Goal: Use online tool/utility: Utilize a website feature to perform a specific function

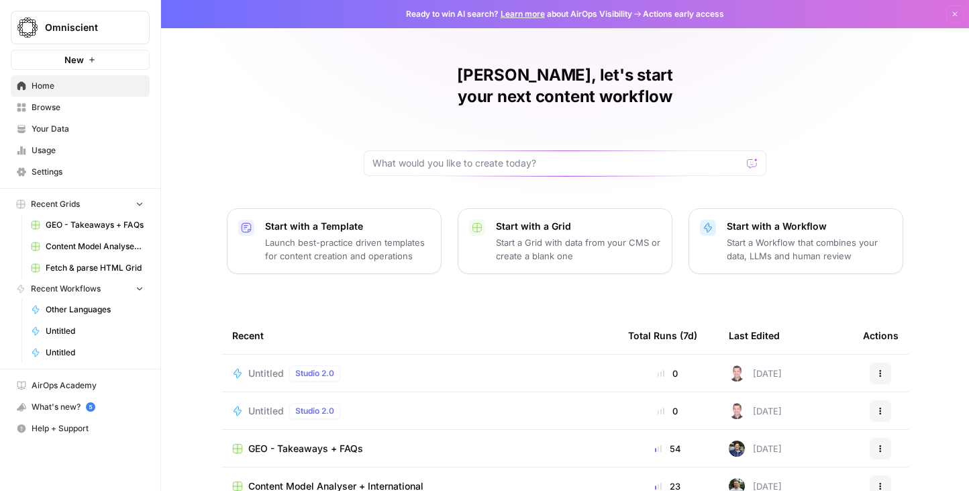
scroll to position [42, 0]
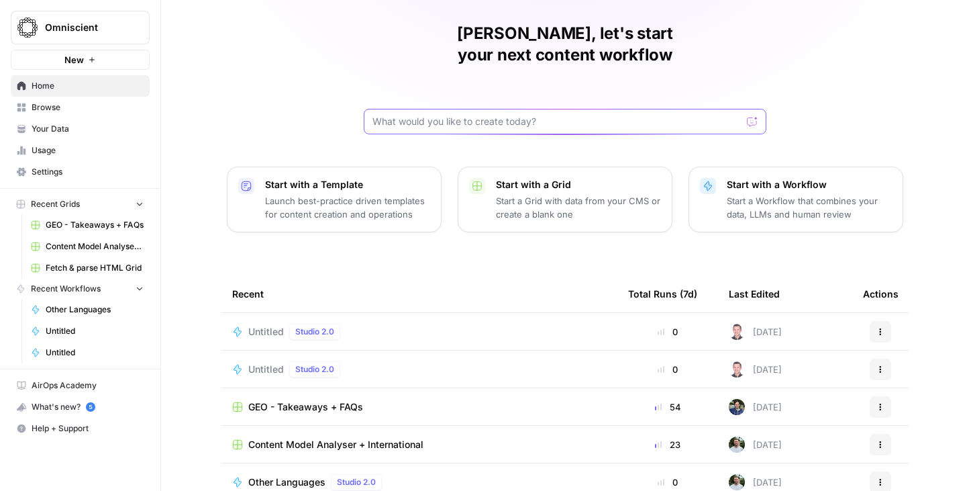
click at [471, 115] on input "text" at bounding box center [557, 121] width 369 height 13
type input "linkedin"
click button "Send" at bounding box center [752, 121] width 17 height 17
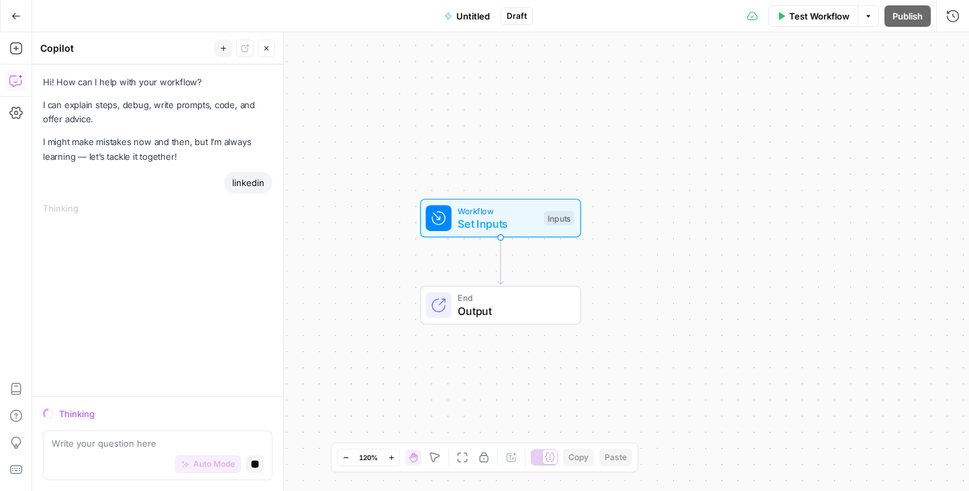
click at [17, 9] on button "Go Back" at bounding box center [16, 16] width 24 height 24
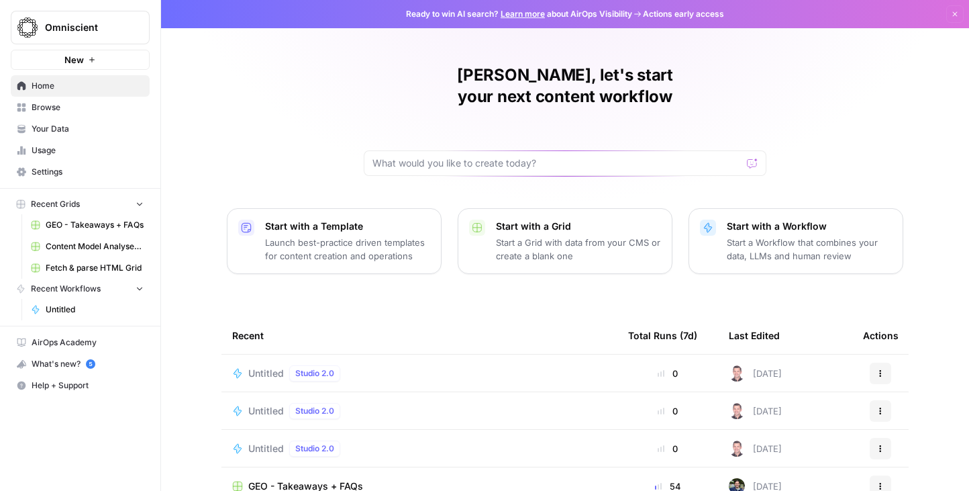
scroll to position [127, 0]
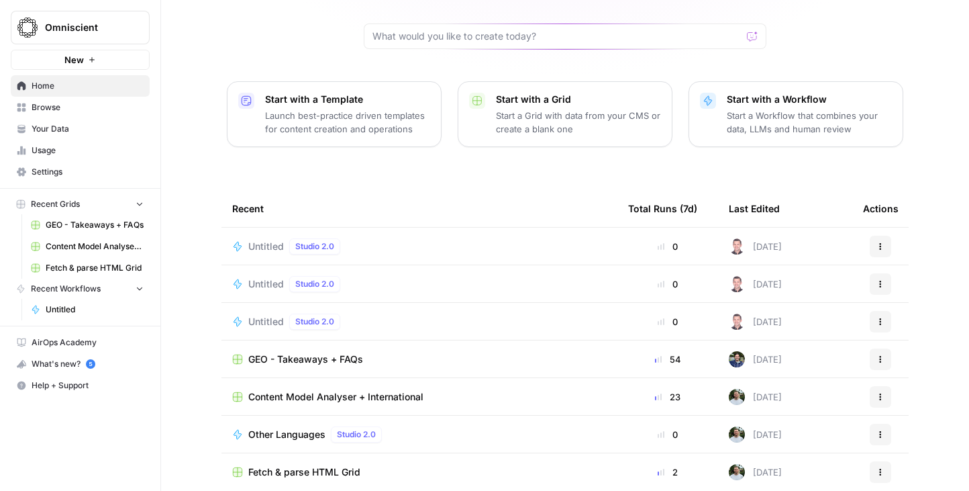
click at [54, 105] on span "Browse" at bounding box center [88, 107] width 112 height 12
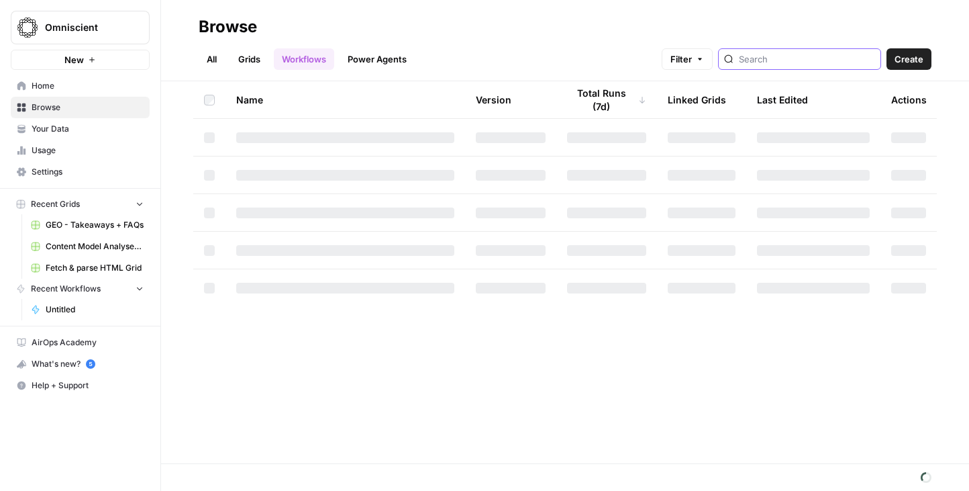
click at [838, 59] on input "search" at bounding box center [807, 58] width 136 height 13
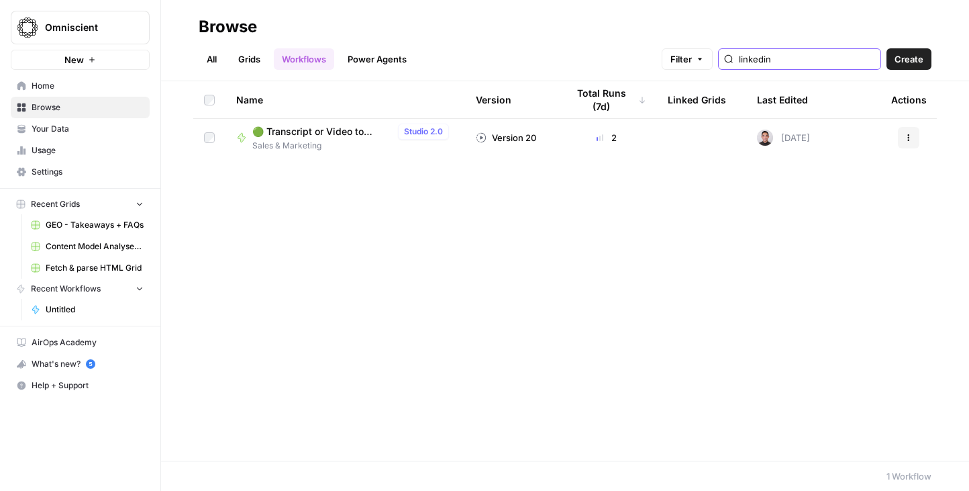
type input "linkedin"
click at [313, 133] on span "🟢 Transcript or Video to LinkedIn Posts" at bounding box center [322, 131] width 140 height 13
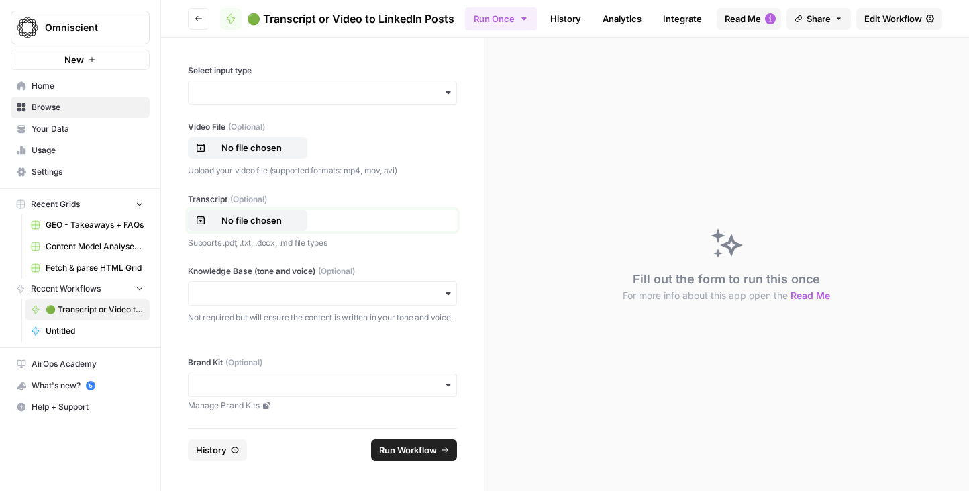
click at [267, 220] on p "No file chosen" at bounding box center [252, 219] width 86 height 13
click at [246, 218] on p "No file chosen" at bounding box center [252, 219] width 86 height 13
click at [287, 287] on input "Knowledge Base (tone and voice) (Optional)" at bounding box center [323, 293] width 252 height 13
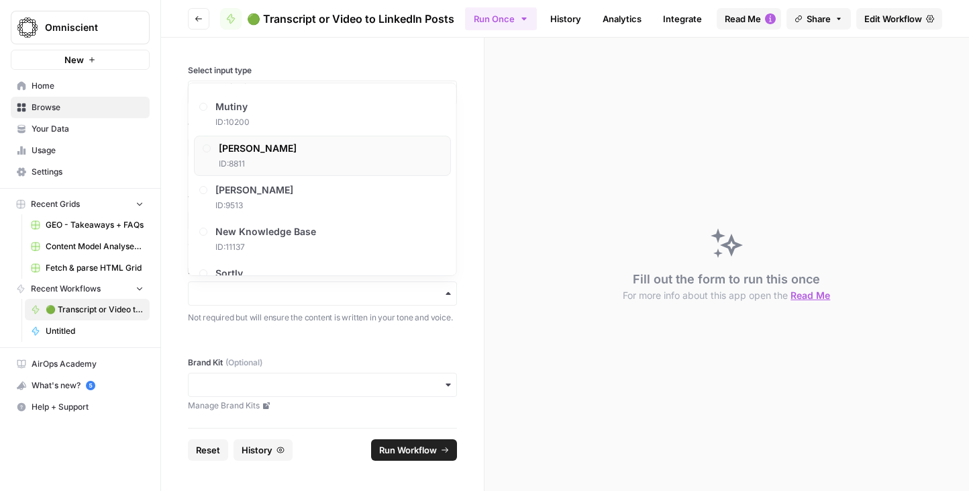
scroll to position [841, 0]
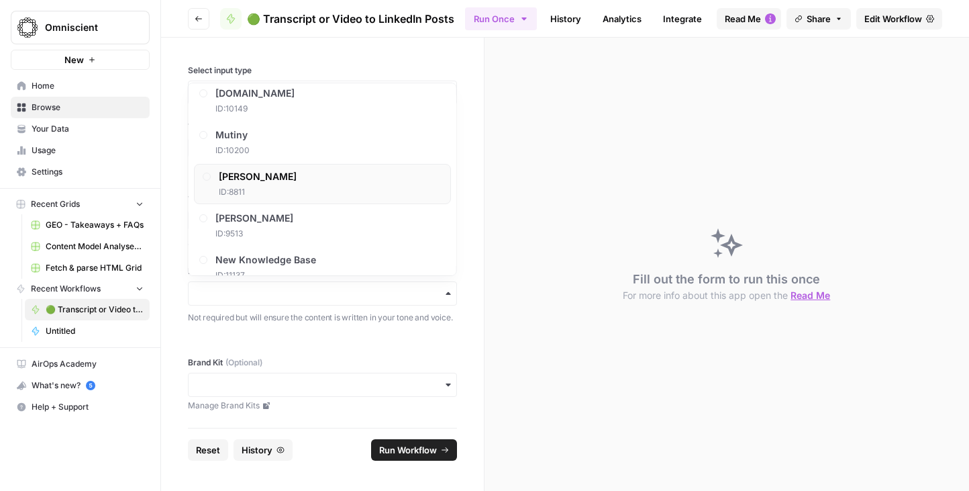
click at [295, 173] on div "[PERSON_NAME] ID: 8811" at bounding box center [322, 184] width 257 height 40
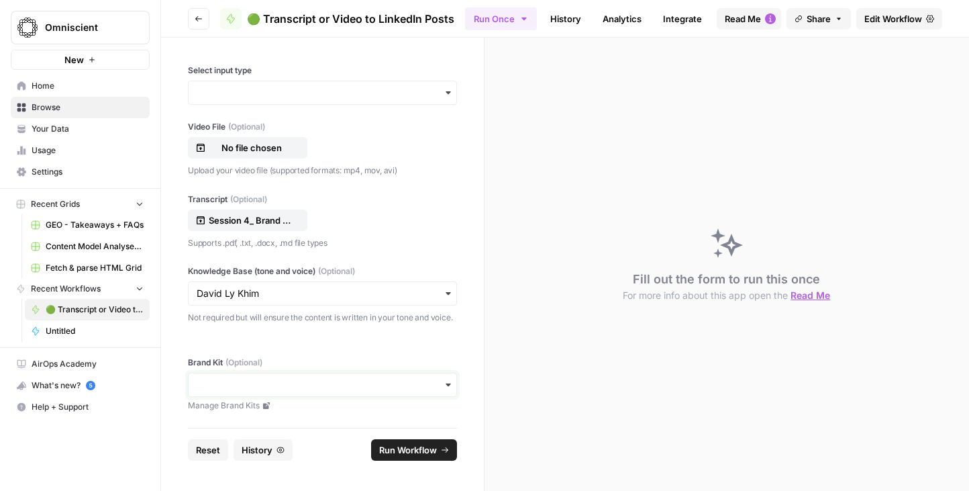
click at [295, 383] on input "Brand Kit (Optional)" at bounding box center [323, 384] width 252 height 13
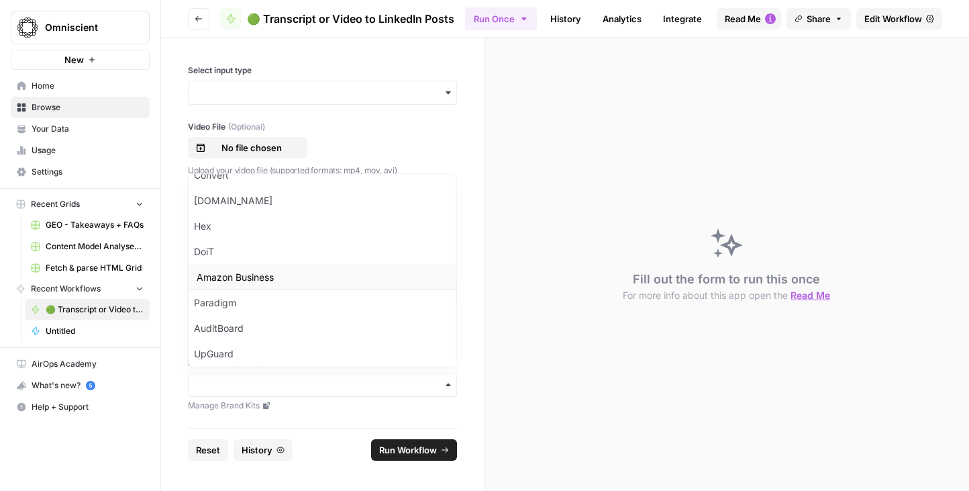
scroll to position [354, 0]
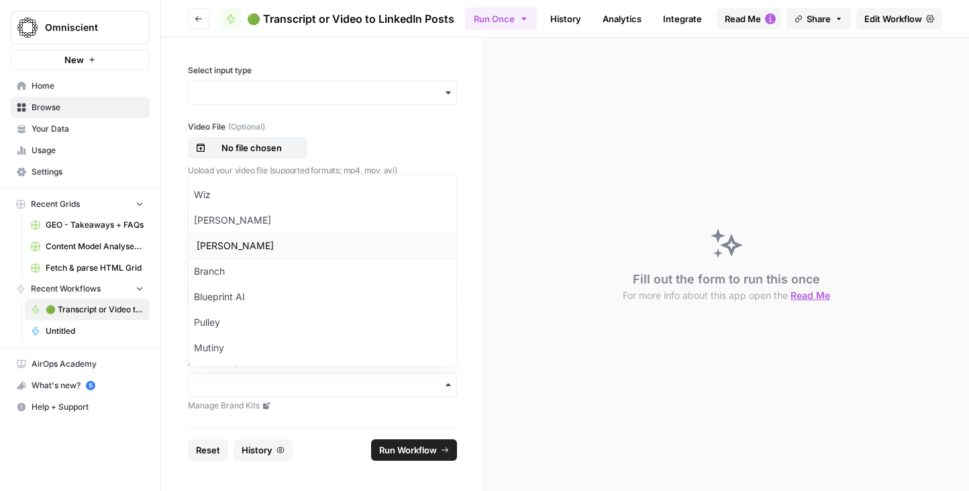
click at [264, 238] on div "[PERSON_NAME]" at bounding box center [323, 247] width 268 height 26
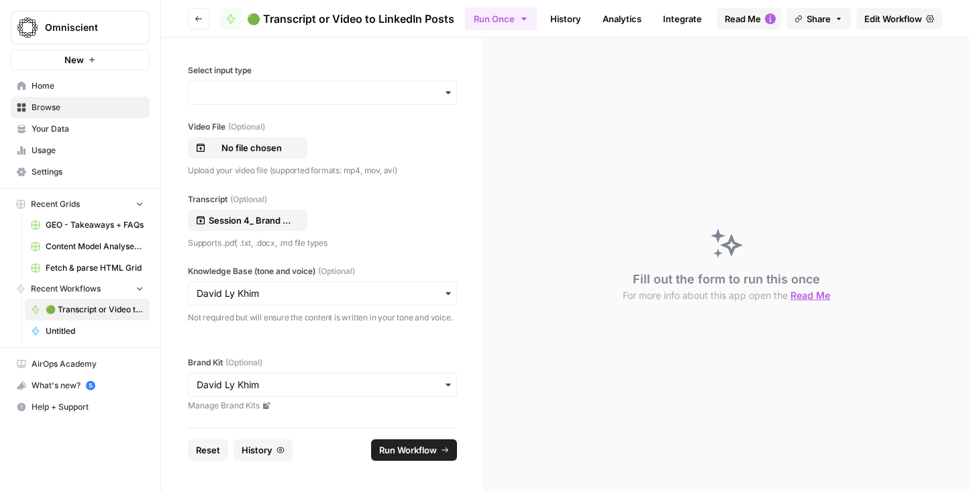
click at [424, 453] on span "Run Workflow" at bounding box center [408, 449] width 58 height 13
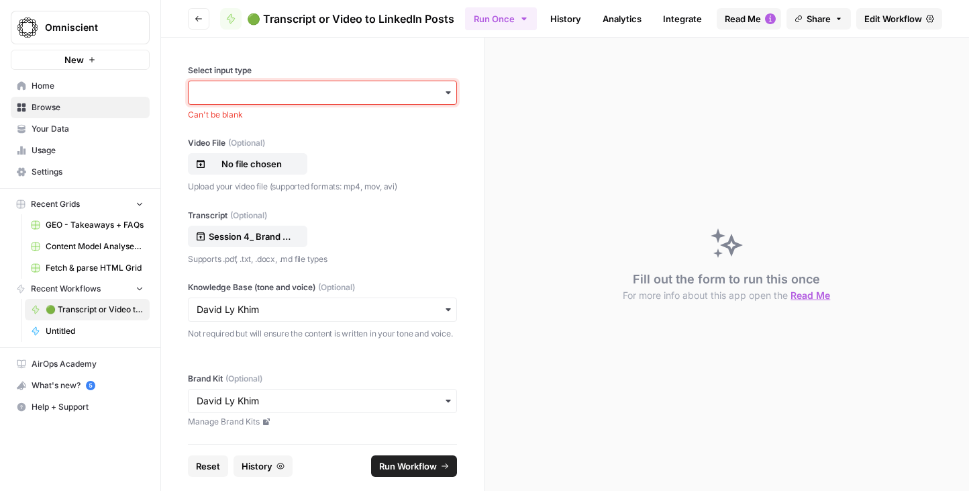
click at [326, 97] on input "Select input type" at bounding box center [323, 92] width 252 height 13
click at [318, 150] on div "Transcript" at bounding box center [323, 155] width 268 height 26
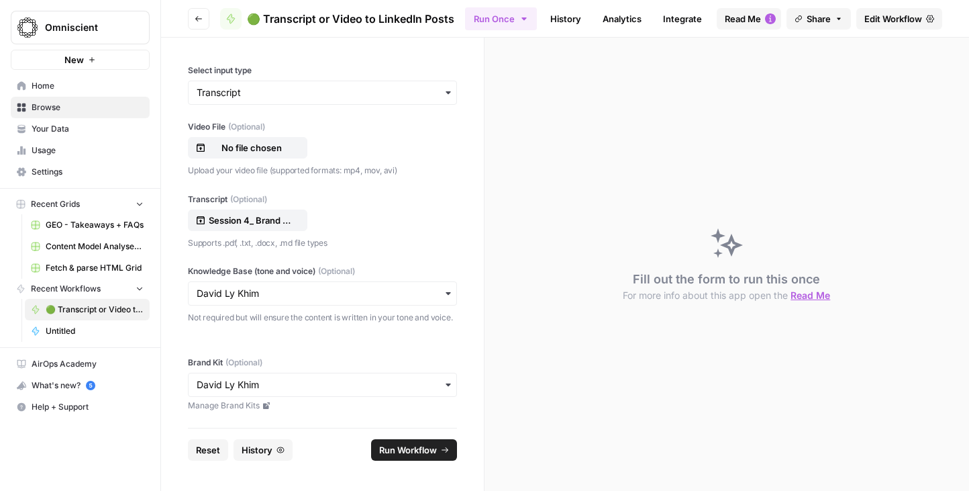
click at [397, 446] on span "Run Workflow" at bounding box center [408, 449] width 58 height 13
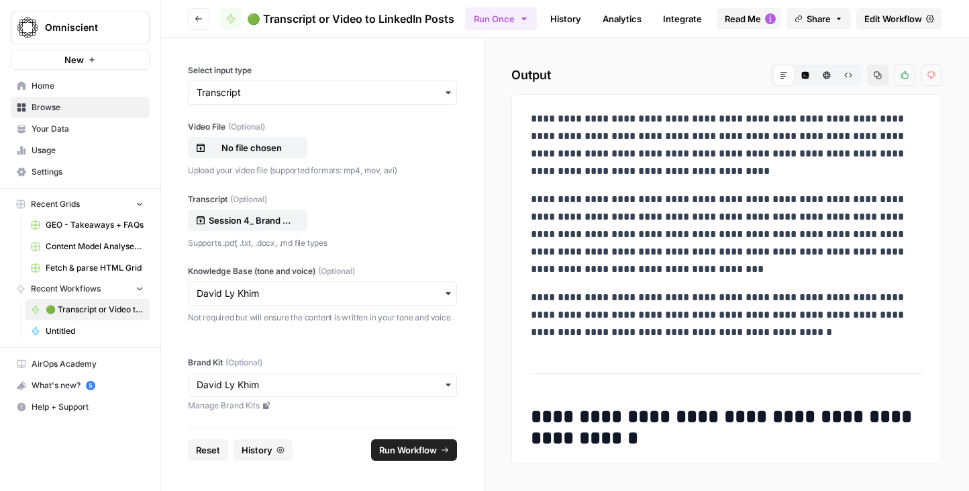
scroll to position [714, 0]
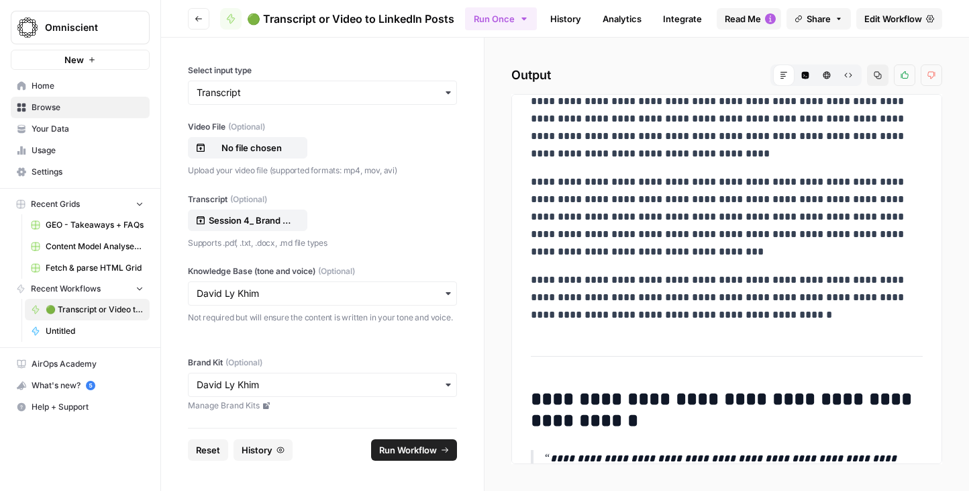
drag, startPoint x: 546, startPoint y: 140, endPoint x: 744, endPoint y: 309, distance: 260.4
copy div "**********"
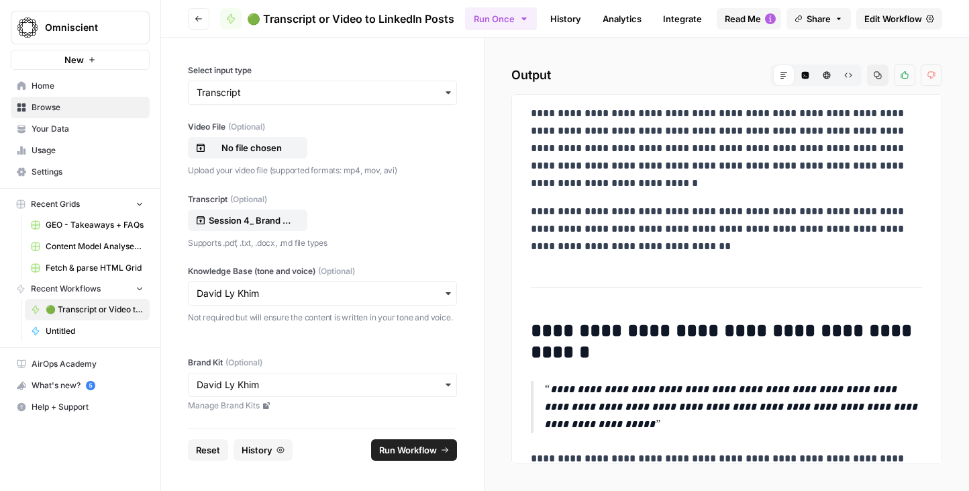
scroll to position [205, 0]
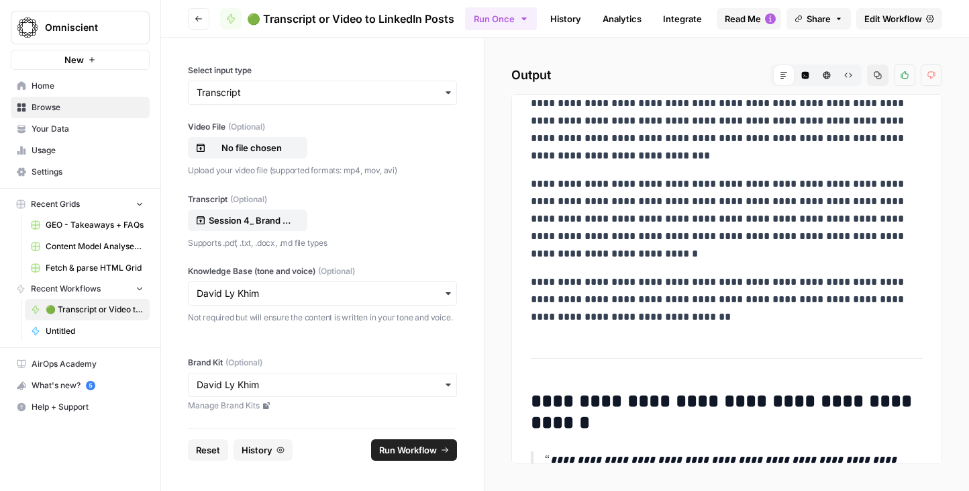
drag, startPoint x: 530, startPoint y: 199, endPoint x: 732, endPoint y: 320, distance: 234.8
copy div "**********"
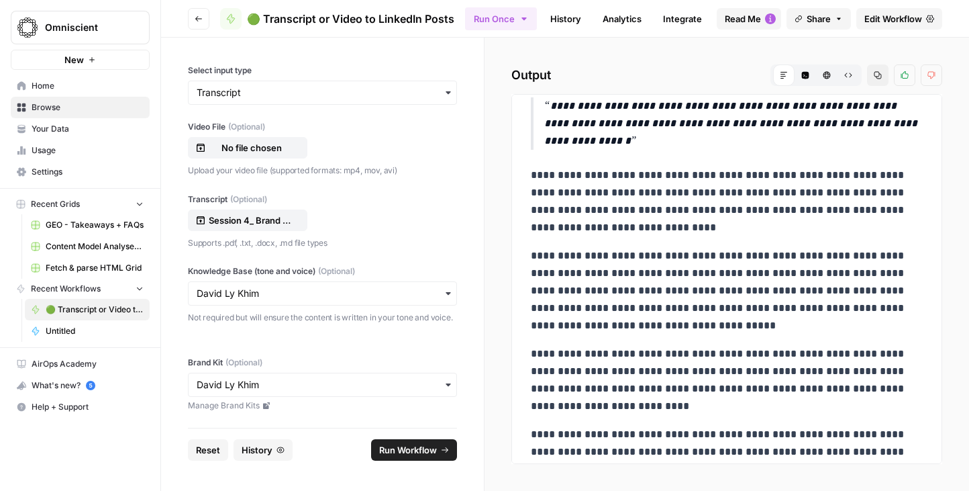
scroll to position [2212, 0]
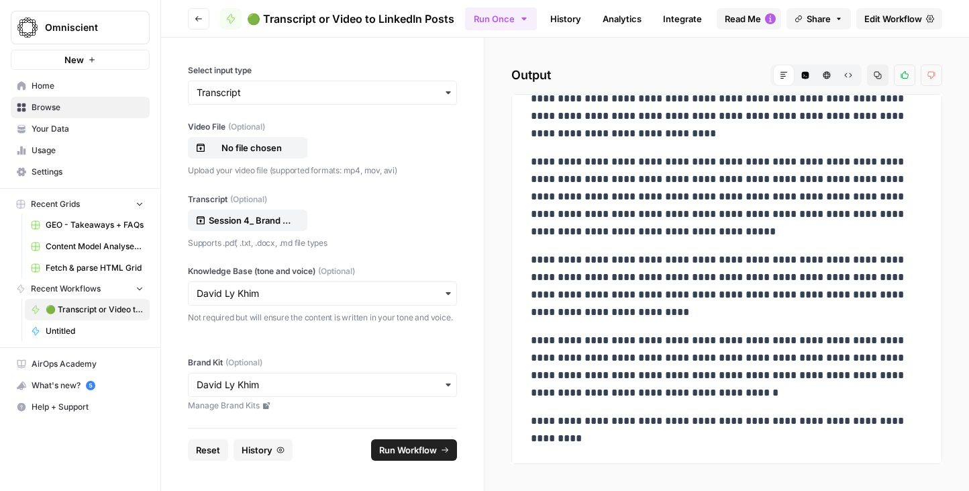
drag, startPoint x: 652, startPoint y: 133, endPoint x: 745, endPoint y: 440, distance: 320.4
copy div "**********"
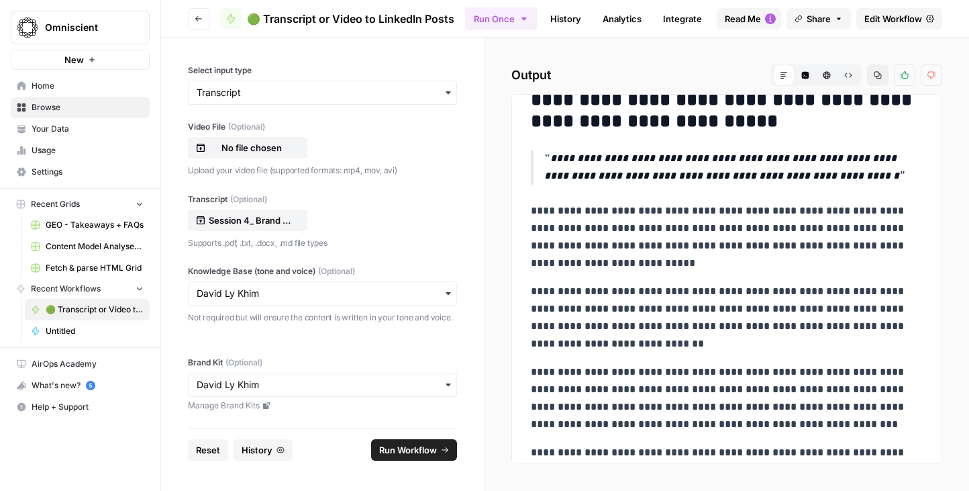
scroll to position [1538, 0]
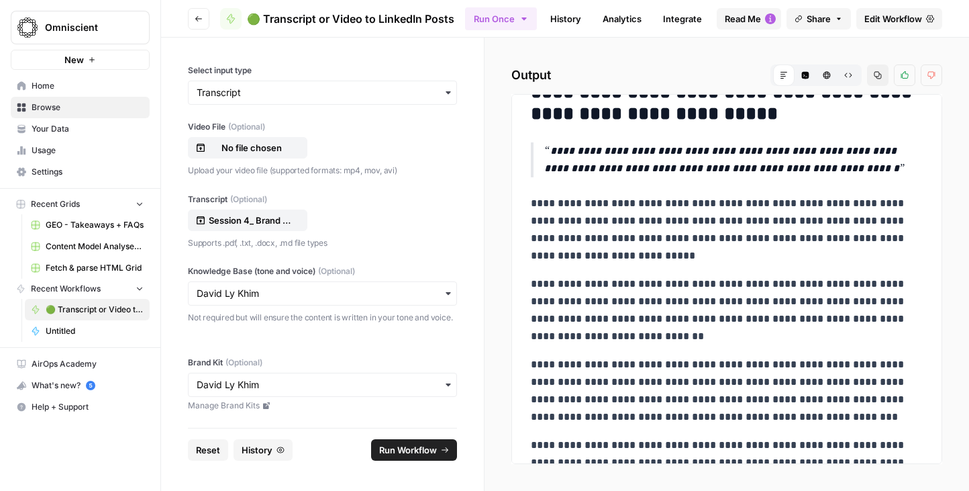
drag, startPoint x: 546, startPoint y: 148, endPoint x: 822, endPoint y: 386, distance: 364.6
click at [715, 289] on p "**********" at bounding box center [727, 310] width 392 height 70
drag, startPoint x: 544, startPoint y: 150, endPoint x: 743, endPoint y: 371, distance: 298.0
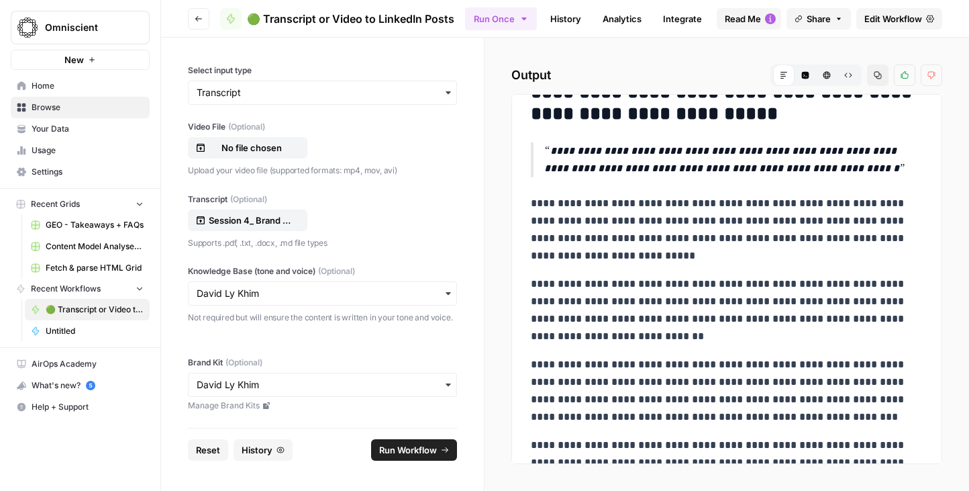
drag, startPoint x: 544, startPoint y: 149, endPoint x: 733, endPoint y: 318, distance: 252.9
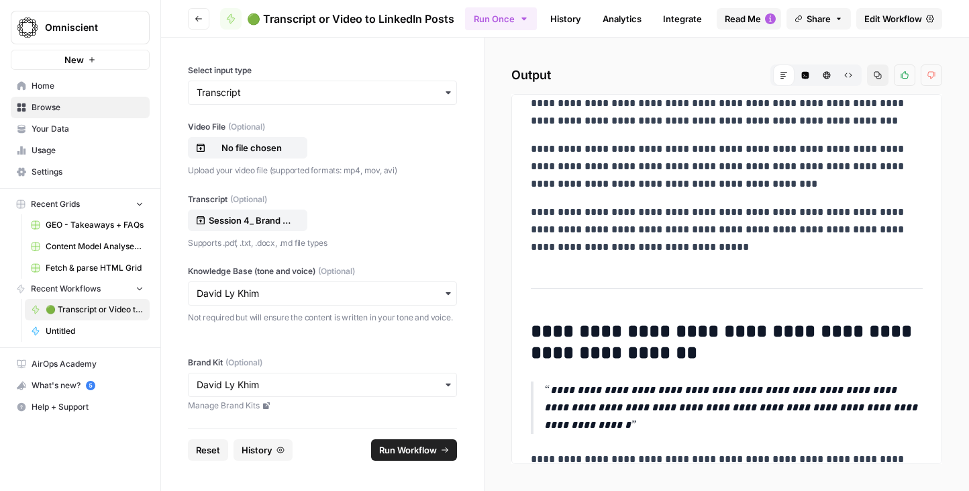
scroll to position [1741, 0]
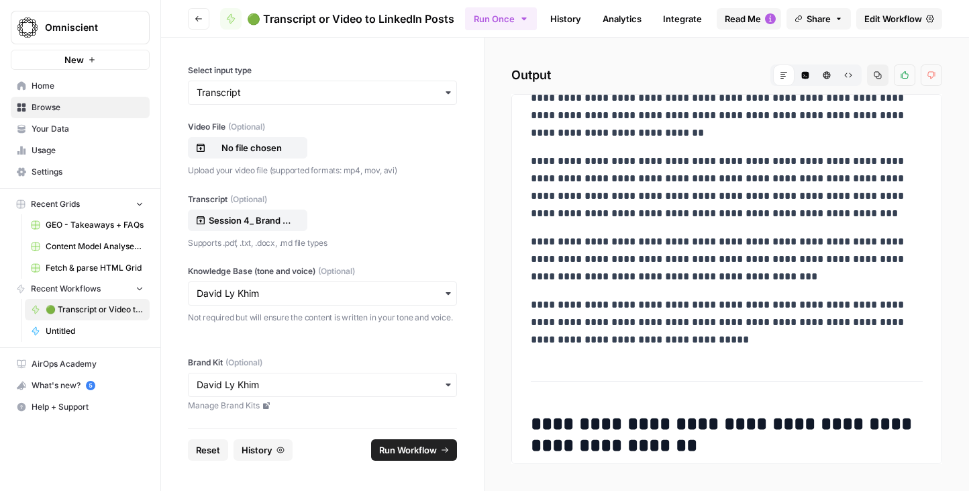
drag, startPoint x: 551, startPoint y: 149, endPoint x: 754, endPoint y: 337, distance: 276.9
copy div "**********"
